Goal: Task Accomplishment & Management: Manage account settings

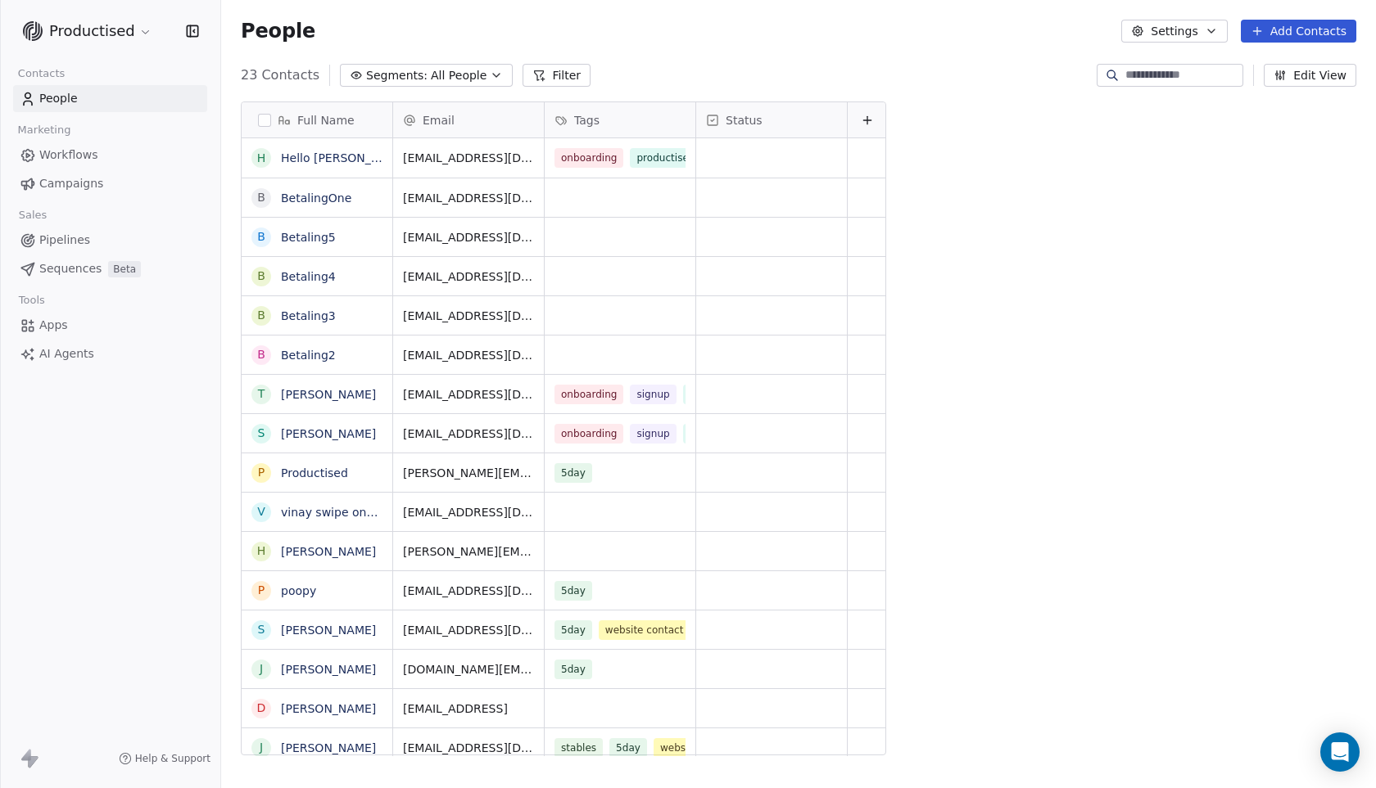
scroll to position [682, 1142]
click at [1189, 20] on button "Settings" at bounding box center [1174, 31] width 106 height 23
click at [986, 55] on html "Productised Contacts People Marketing Workflows Campaigns Sales Pipelines Seque…" at bounding box center [688, 394] width 1376 height 788
click at [129, 38] on html "Productised Contacts People Marketing Workflows Campaigns Sales Pipelines Seque…" at bounding box center [688, 394] width 1376 height 788
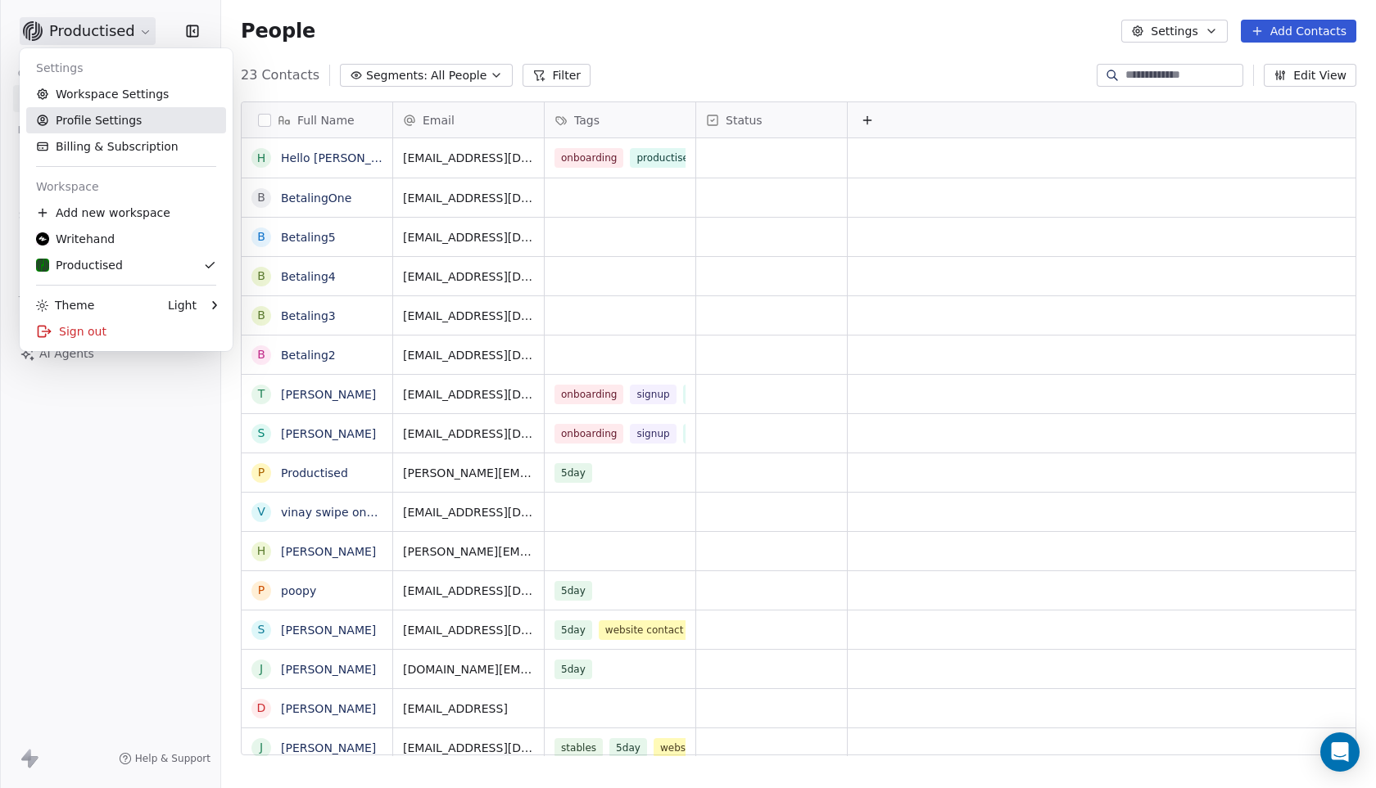
click at [132, 121] on link "Profile Settings" at bounding box center [126, 120] width 200 height 26
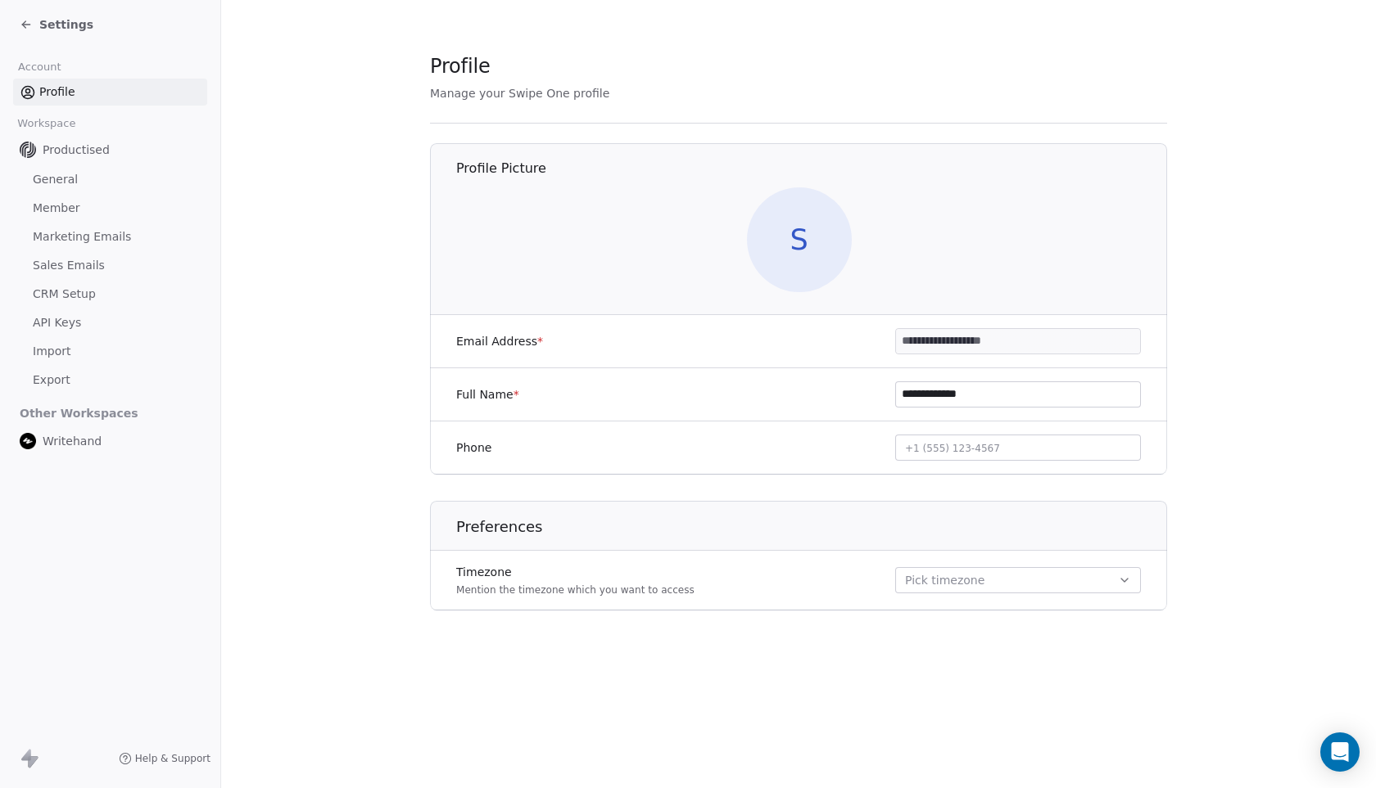
click at [23, 16] on div "Settings" at bounding box center [57, 24] width 74 height 16
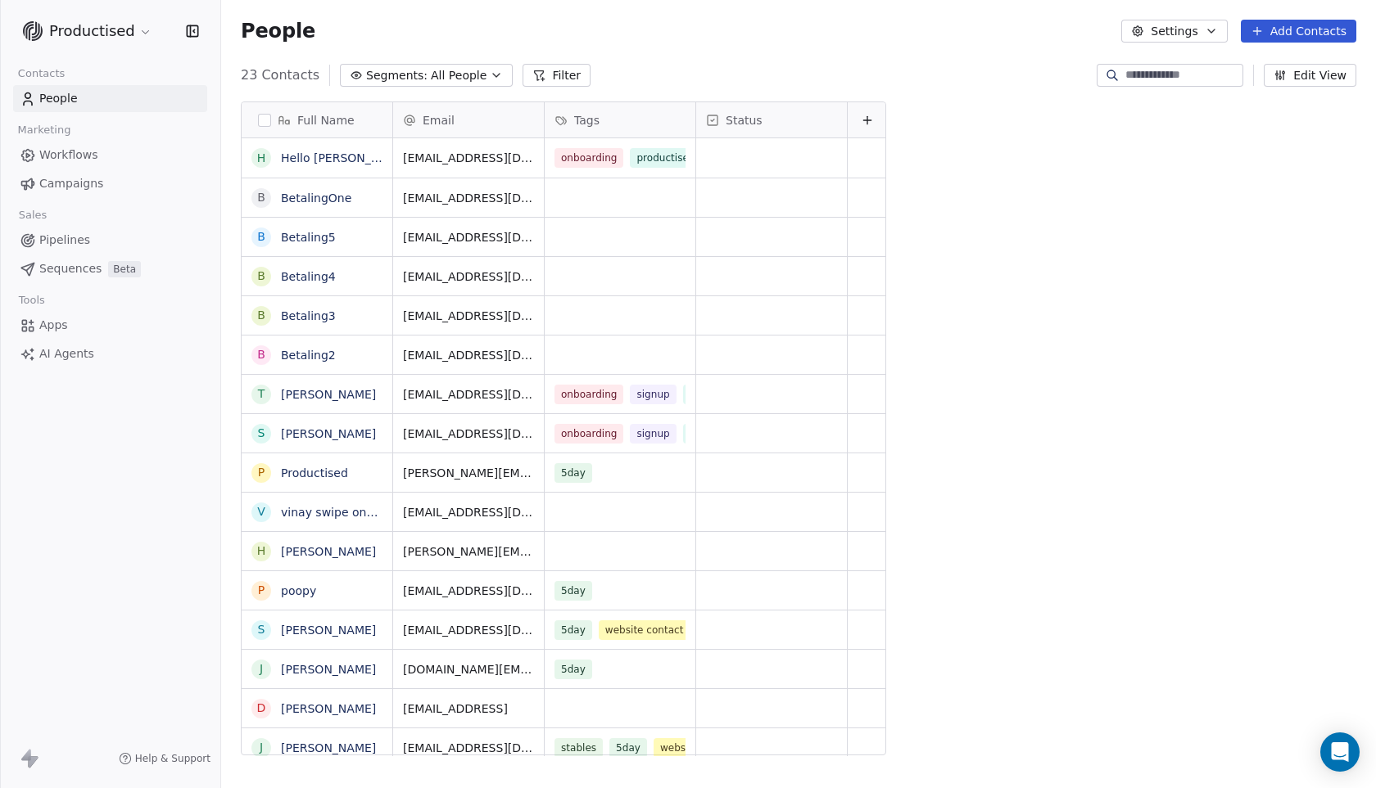
scroll to position [682, 1142]
click at [138, 29] on html "Productised Contacts People Marketing Workflows Campaigns Sales Pipelines Seque…" at bounding box center [688, 394] width 1376 height 788
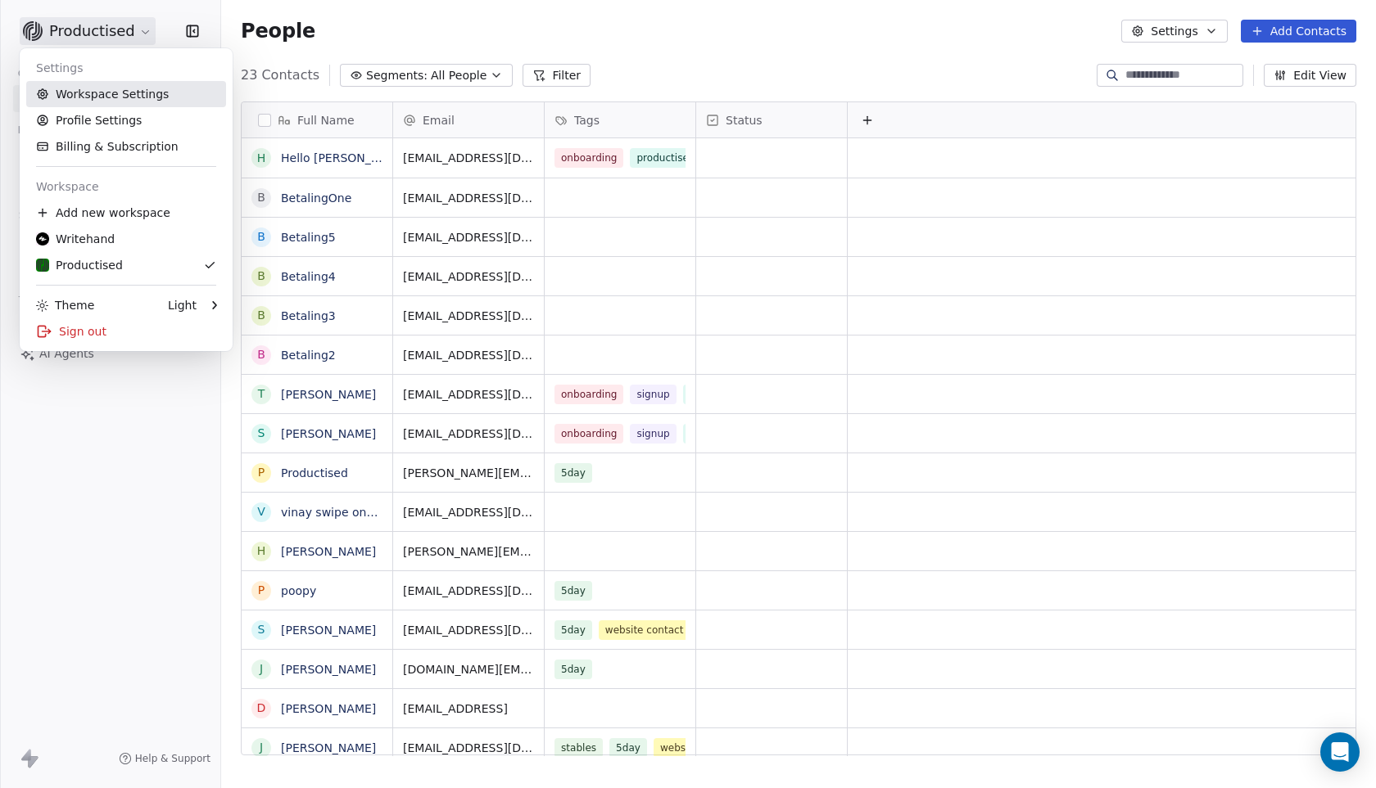
click at [116, 90] on link "Workspace Settings" at bounding box center [126, 94] width 200 height 26
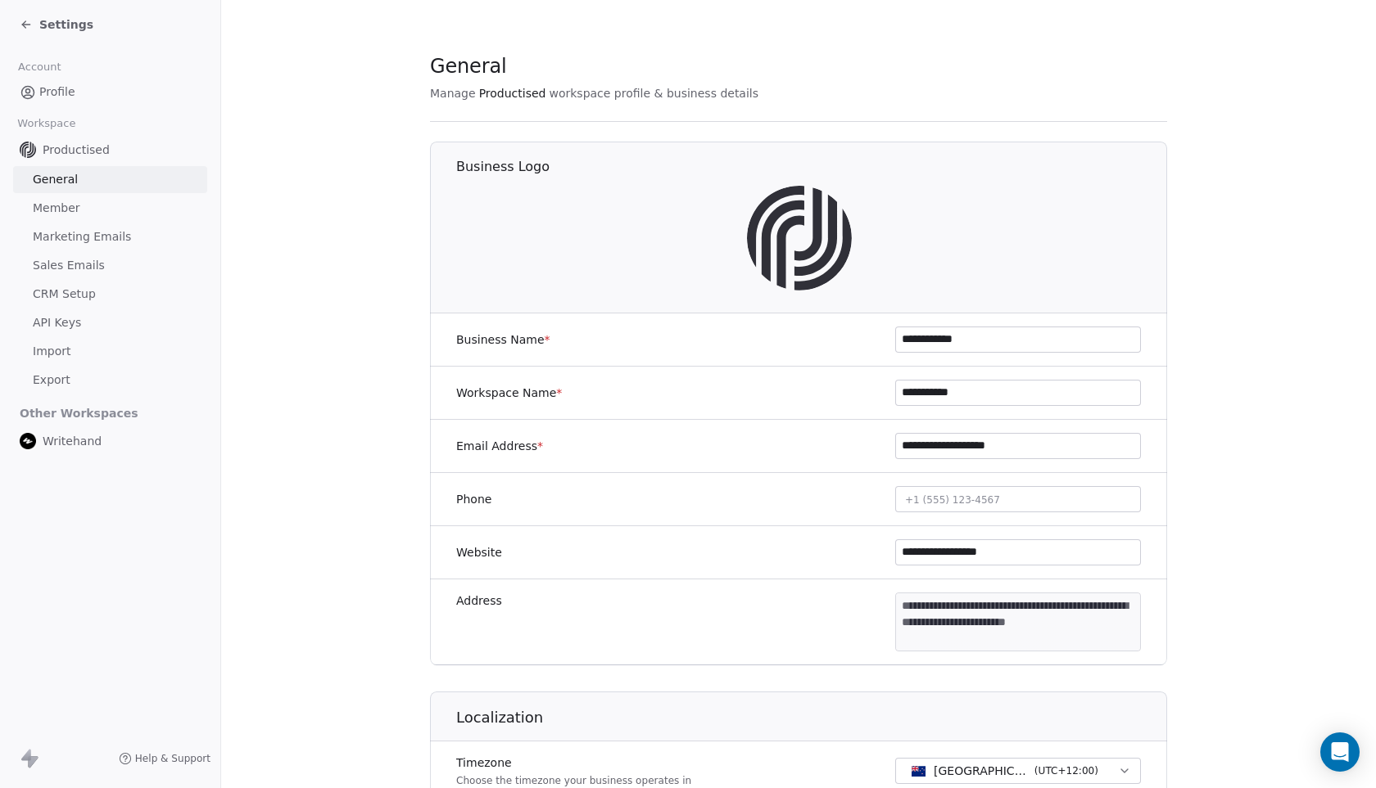
click at [24, 25] on icon at bounding box center [25, 25] width 7 height 0
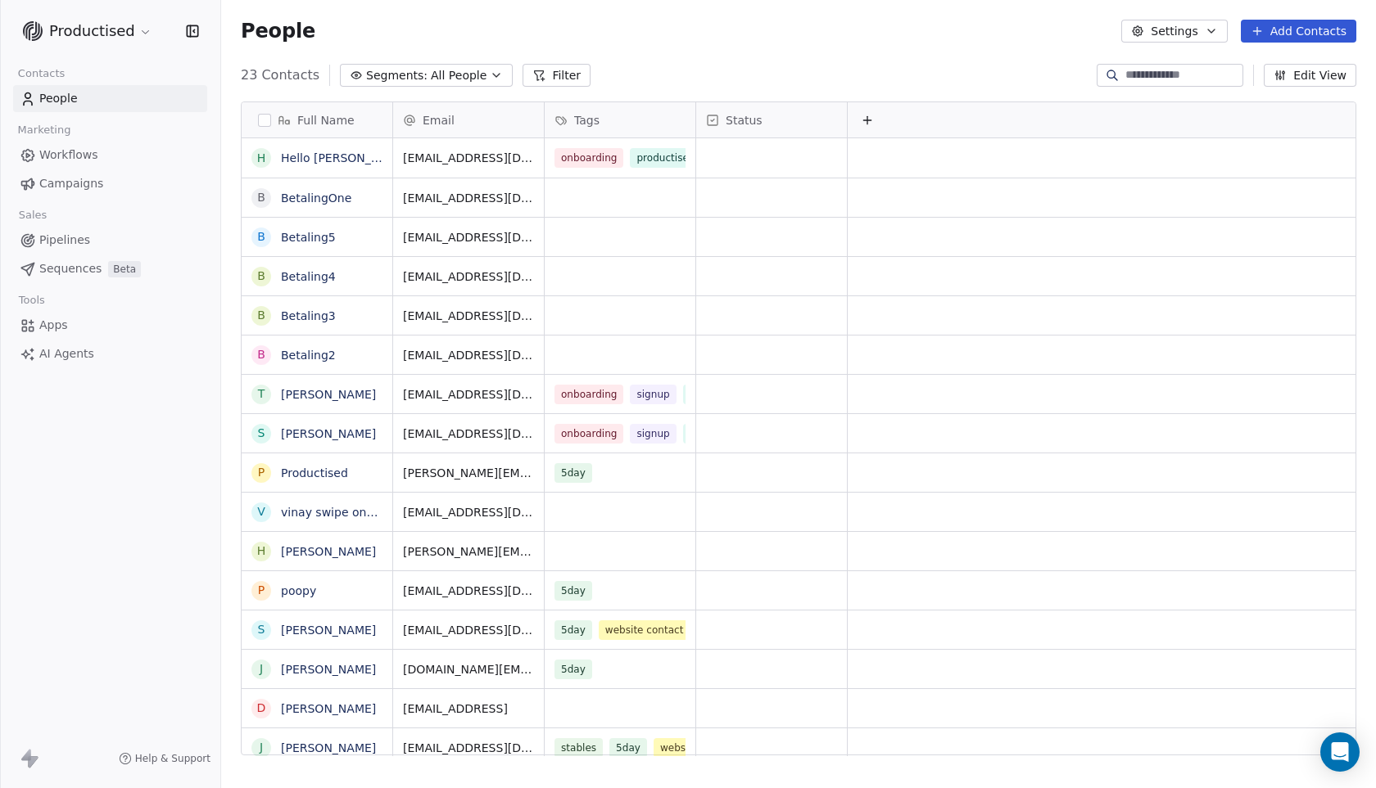
scroll to position [682, 1142]
click at [135, 31] on html "Productised Contacts People Marketing Workflows Campaigns Sales Pipelines Seque…" at bounding box center [688, 394] width 1376 height 788
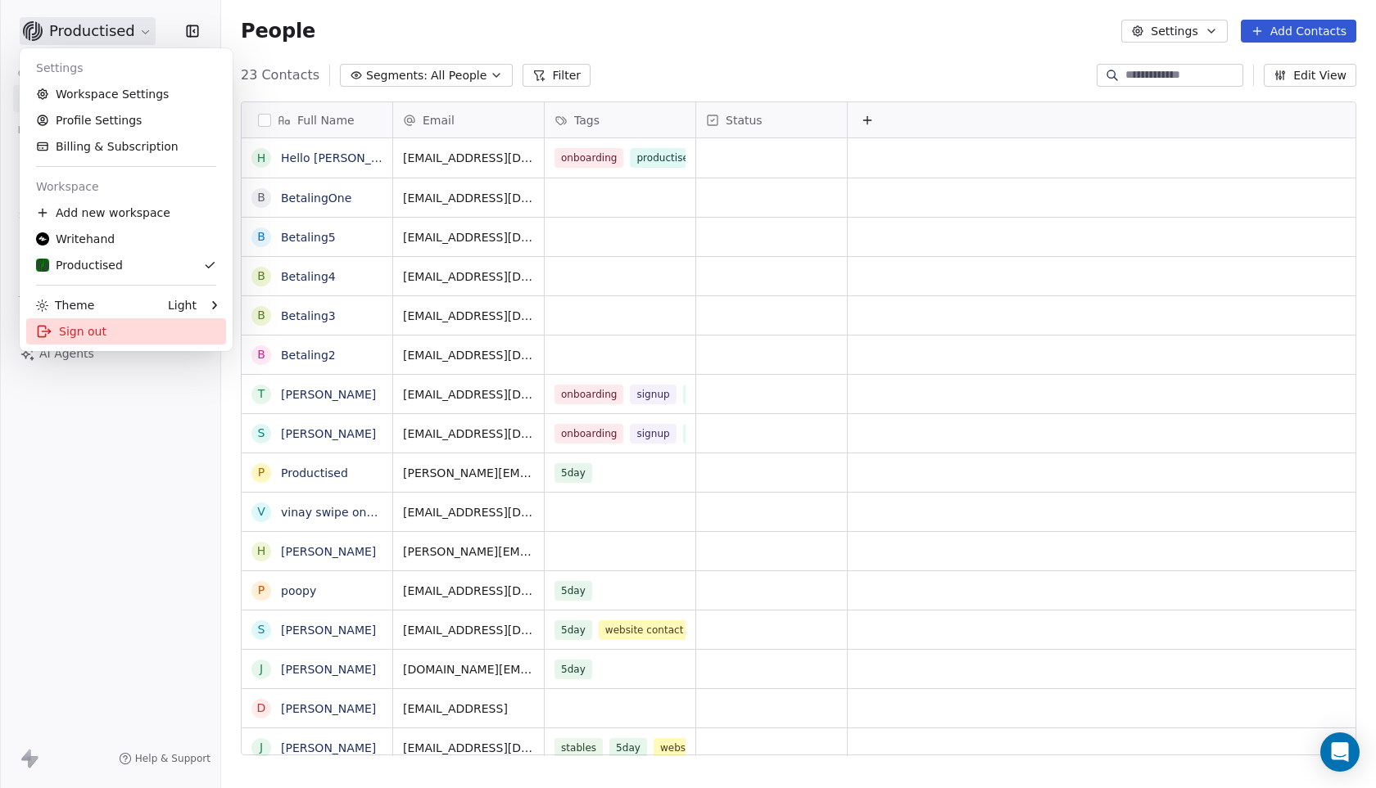
click at [77, 326] on div "Sign out" at bounding box center [126, 331] width 200 height 26
